Goal: Navigation & Orientation: Find specific page/section

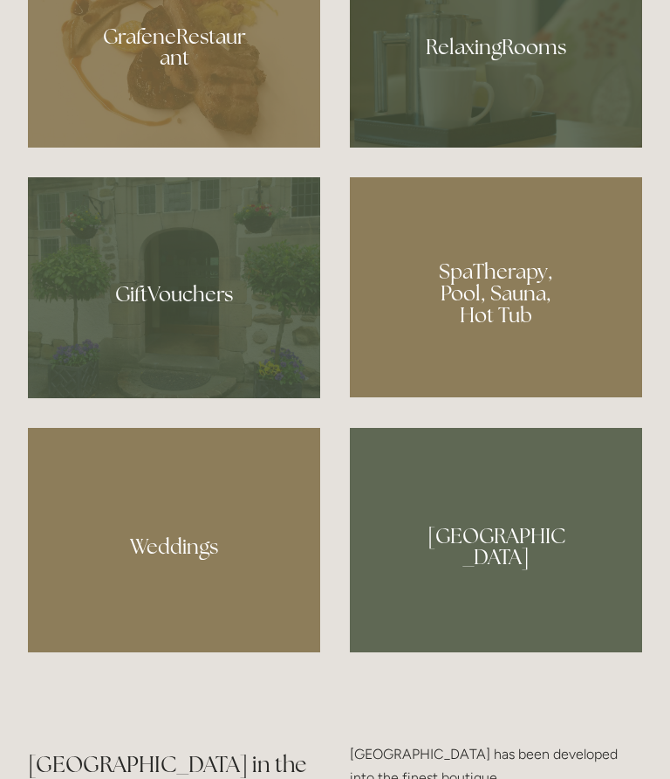
scroll to position [1327, 0]
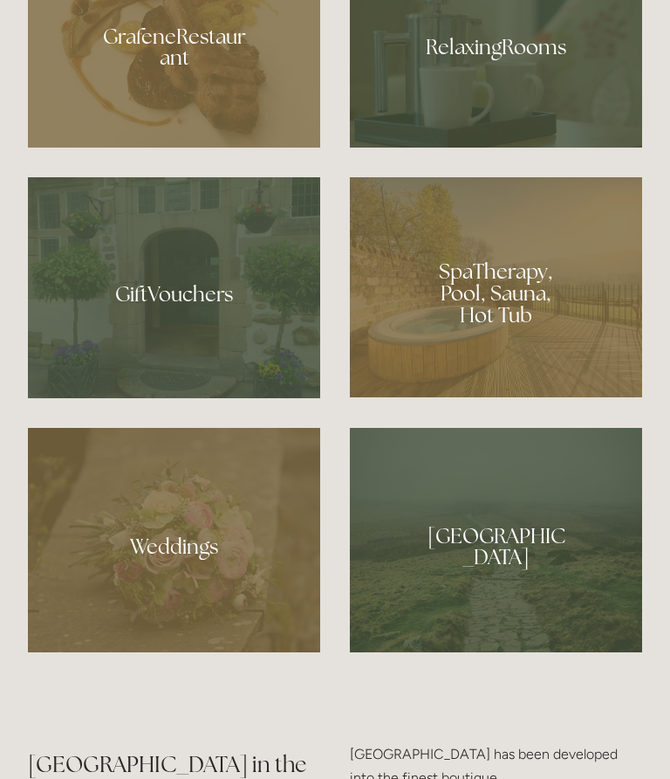
click at [532, 148] on div at bounding box center [496, 41] width 292 height 213
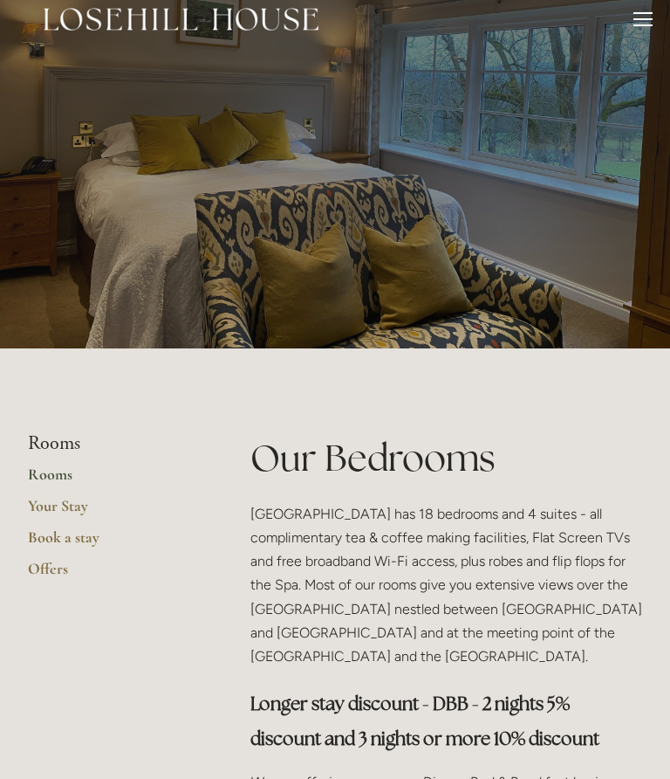
scroll to position [7, 0]
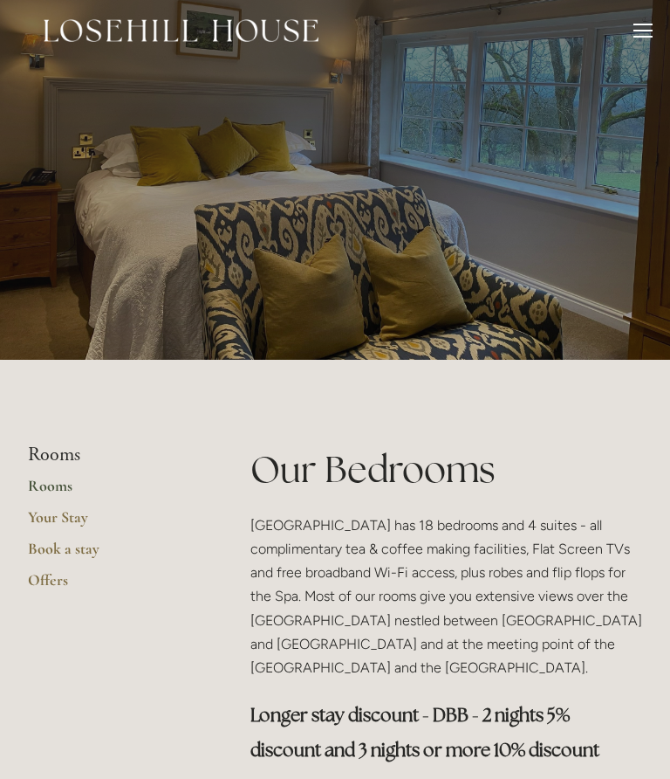
click at [63, 463] on li "Rooms" at bounding box center [111, 454] width 167 height 23
click at [647, 31] on div at bounding box center [643, 31] width 19 height 2
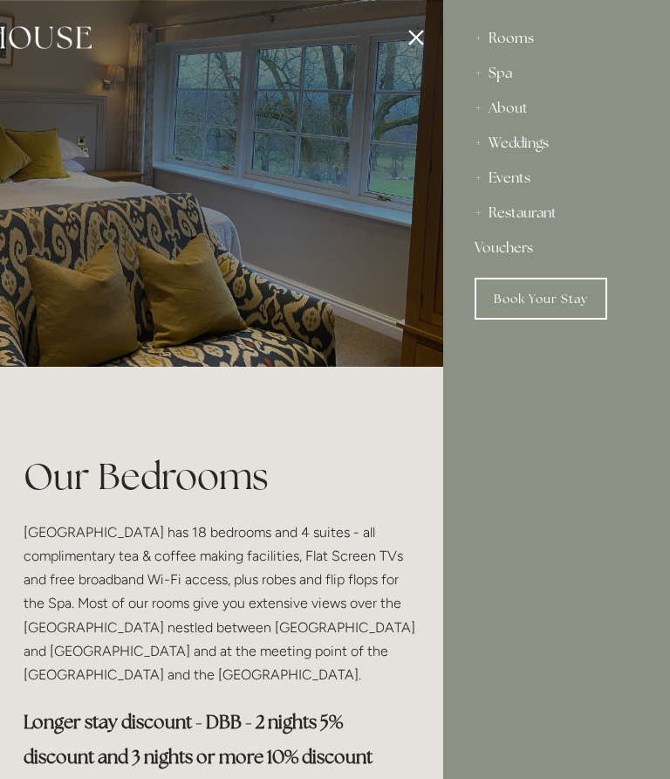
scroll to position [0, 0]
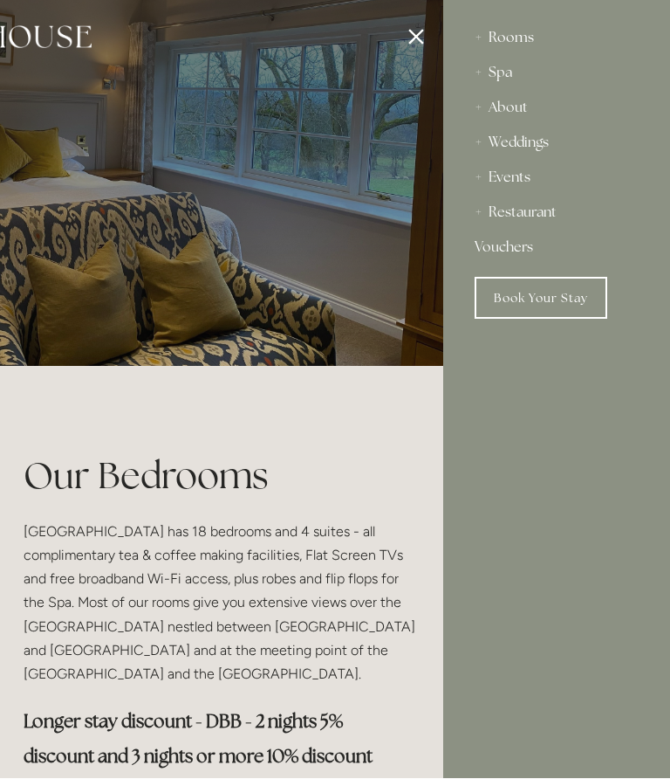
click at [499, 79] on div "Spa" at bounding box center [557, 73] width 164 height 35
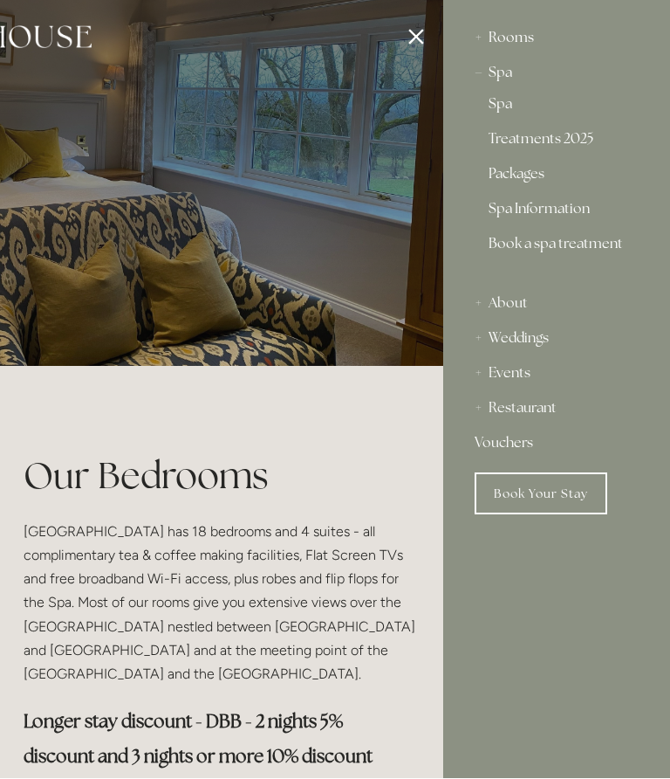
click at [521, 39] on div "Rooms" at bounding box center [557, 38] width 164 height 35
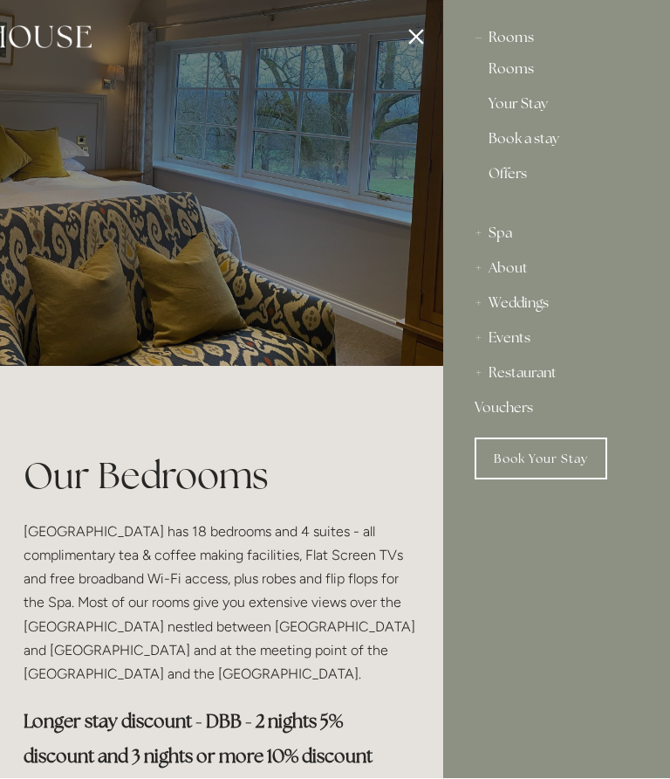
click at [537, 105] on link "Your Stay" at bounding box center [557, 108] width 136 height 21
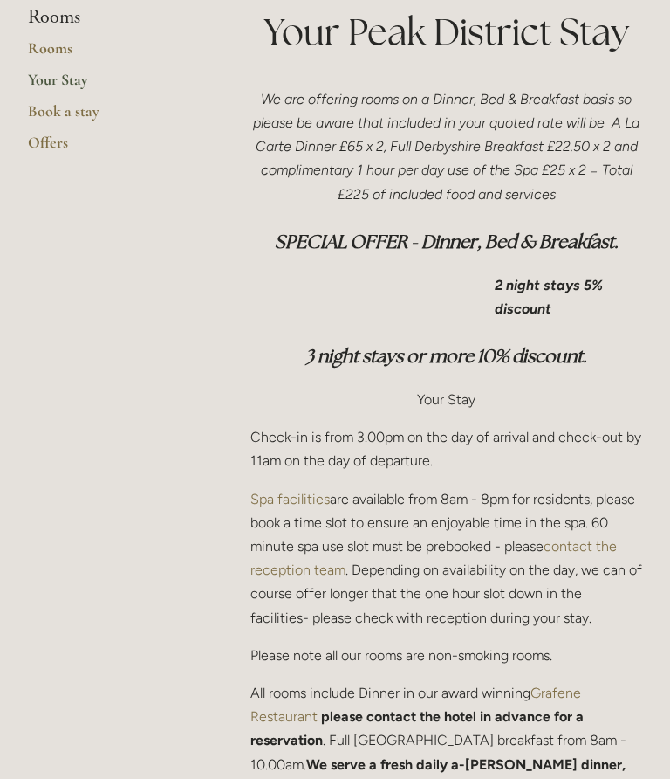
scroll to position [453, 0]
